Goal: Navigation & Orientation: Find specific page/section

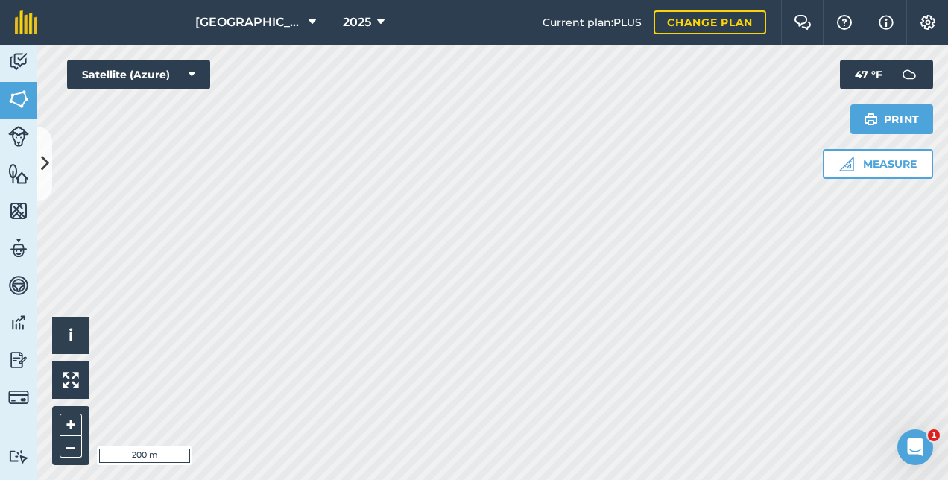
click at [605, 479] on html "North Farm 2025 Current plan : PLUS Change plan Farm Chat Help Info Settings No…" at bounding box center [474, 240] width 948 height 480
